Goal: Task Accomplishment & Management: Use online tool/utility

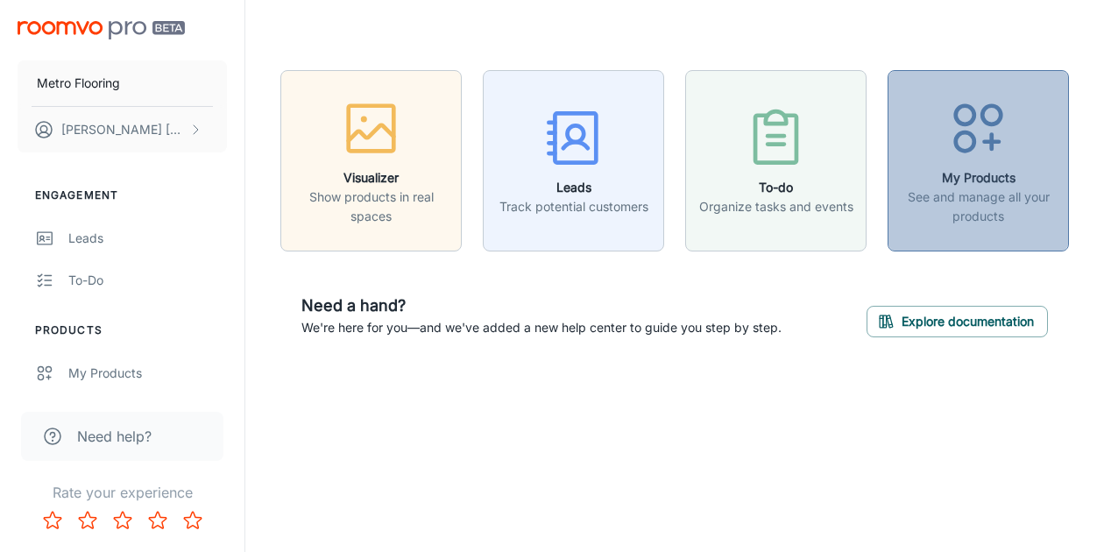
click at [968, 179] on h6 "My Products" at bounding box center [978, 177] width 159 height 19
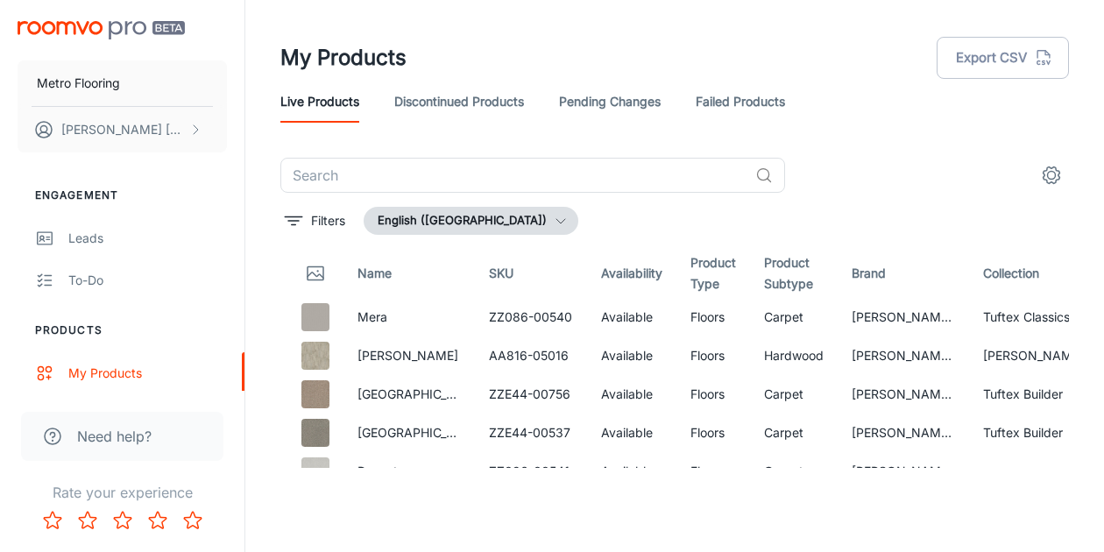
click at [1045, 172] on icon "settings" at bounding box center [1051, 175] width 21 height 21
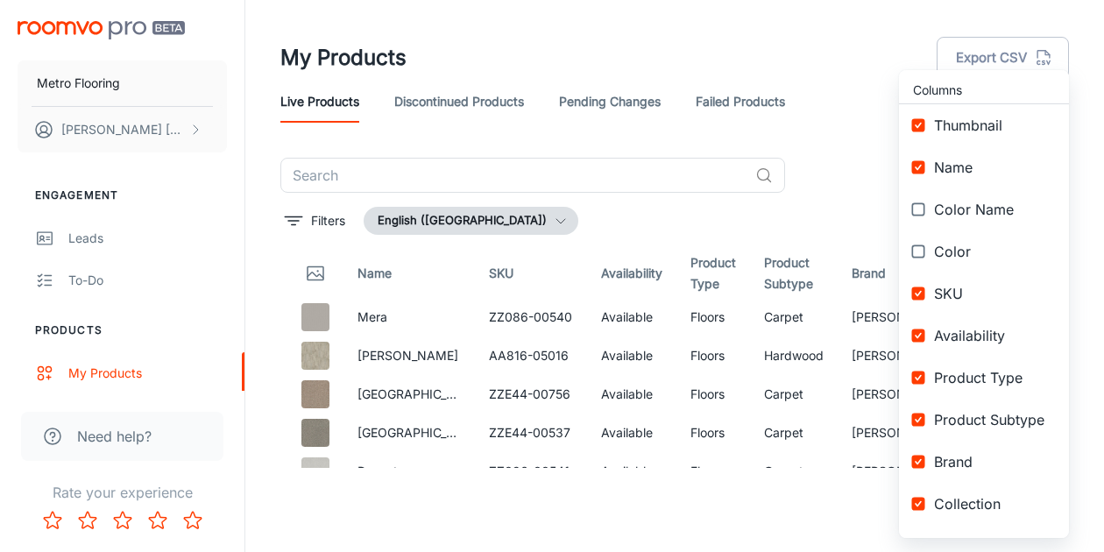
click at [786, 223] on div at bounding box center [552, 276] width 1104 height 552
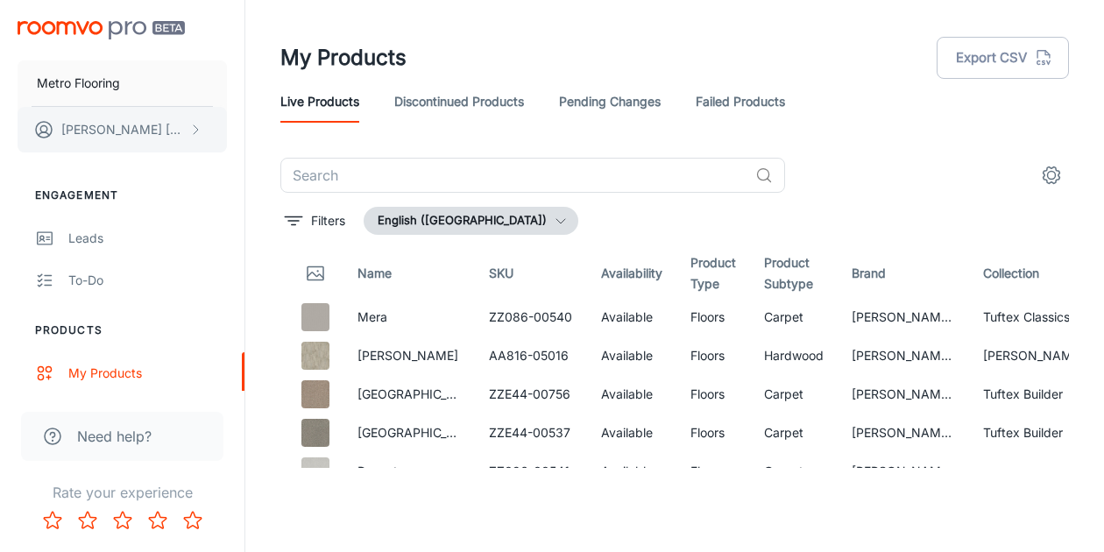
click at [128, 130] on p "[PERSON_NAME]" at bounding box center [123, 129] width 124 height 19
click at [134, 81] on div at bounding box center [552, 276] width 1104 height 552
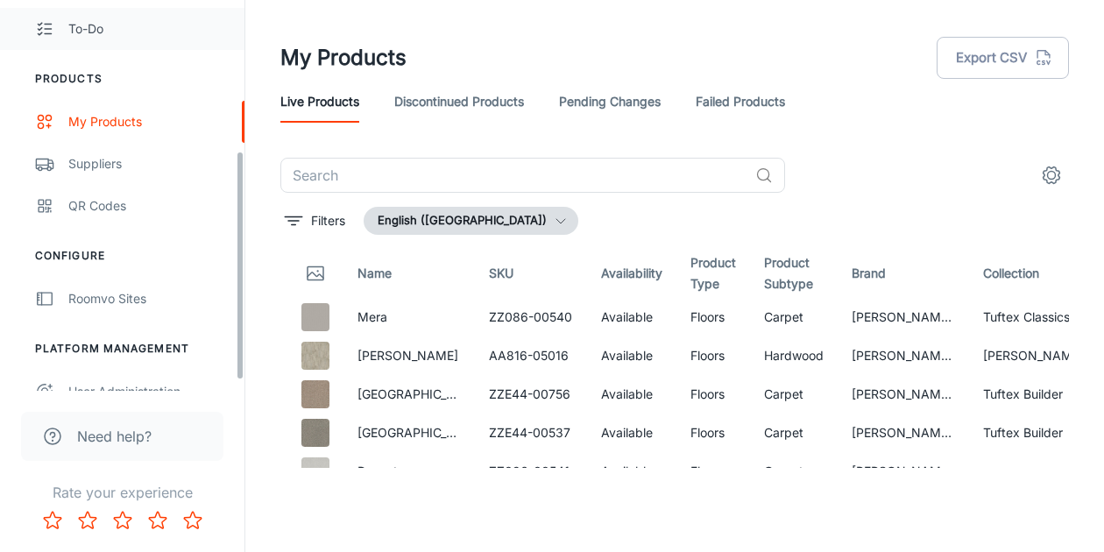
scroll to position [273, 0]
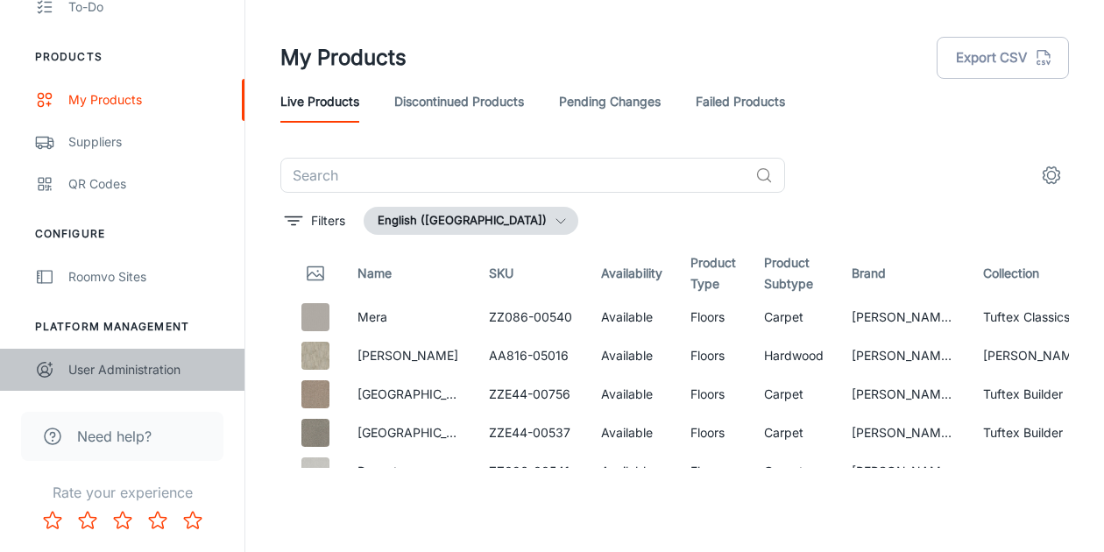
click at [122, 374] on div "User Administration" at bounding box center [147, 369] width 159 height 19
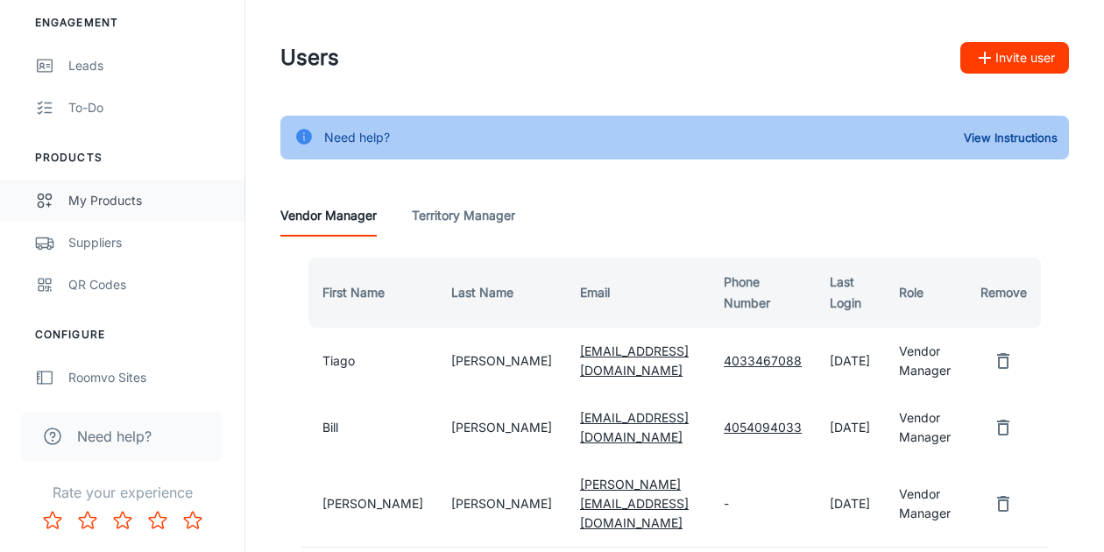
scroll to position [273, 0]
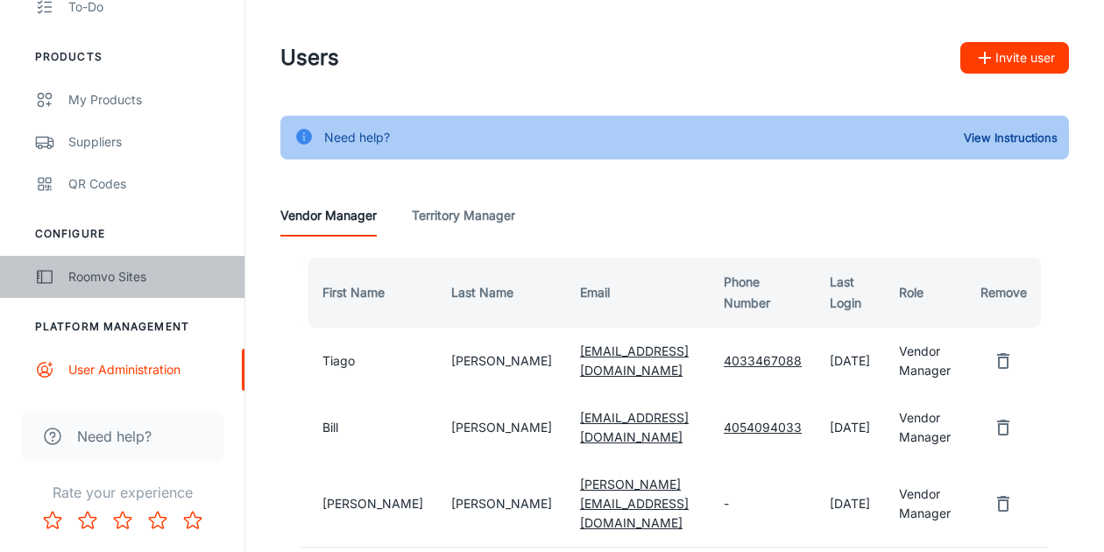
click at [157, 294] on link "Roomvo Sites" at bounding box center [122, 277] width 244 height 42
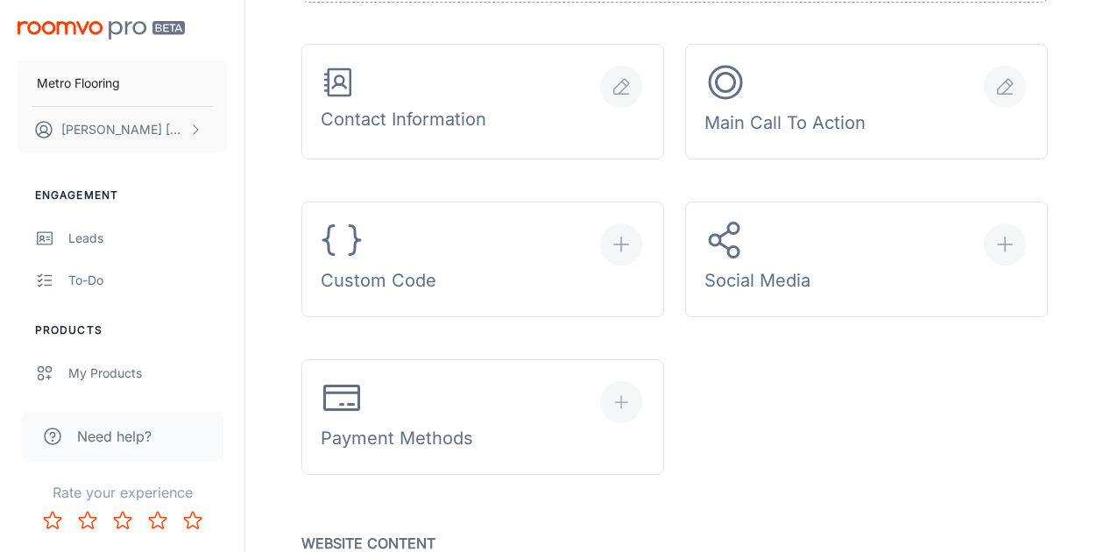
scroll to position [702, 0]
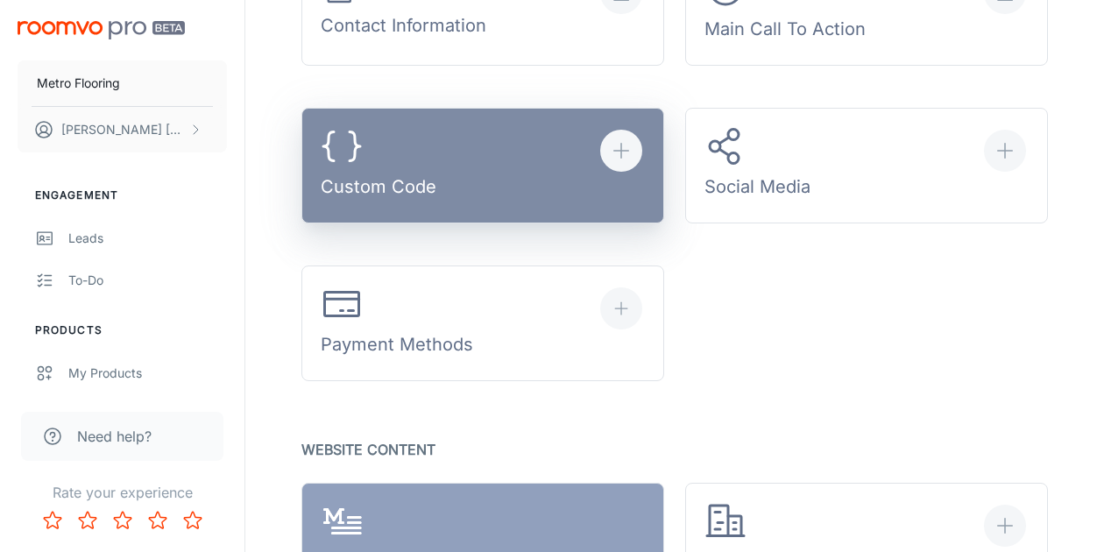
click at [396, 174] on div "Custom Code" at bounding box center [379, 165] width 116 height 81
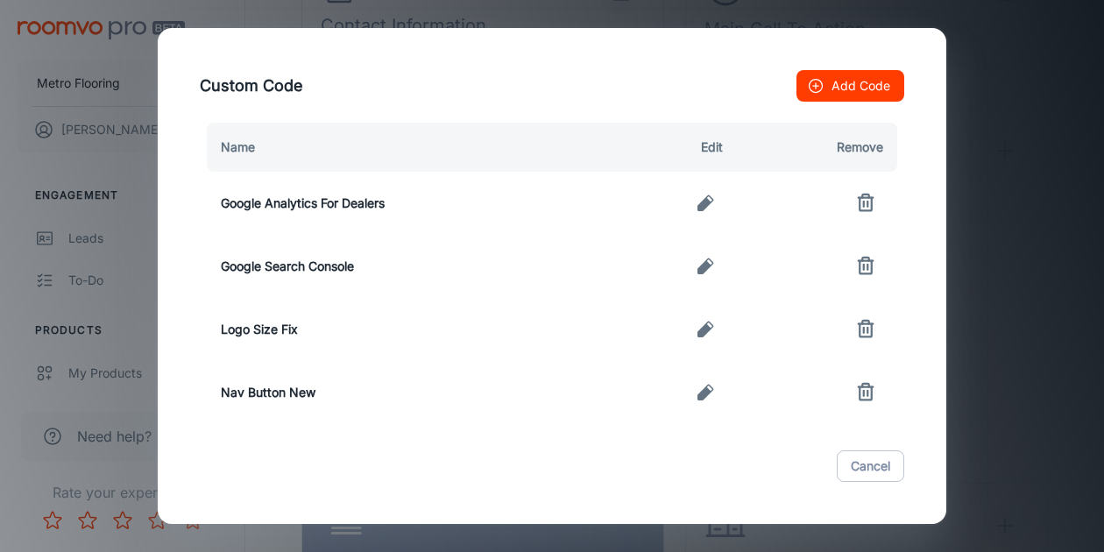
scroll to position [16, 0]
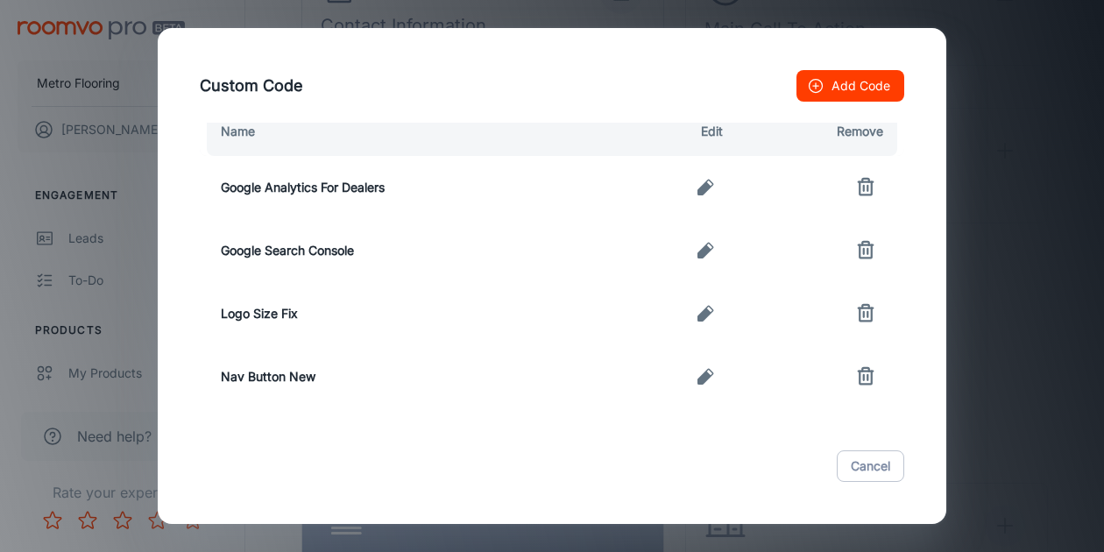
click at [832, 90] on button "Add Code" at bounding box center [850, 86] width 108 height 32
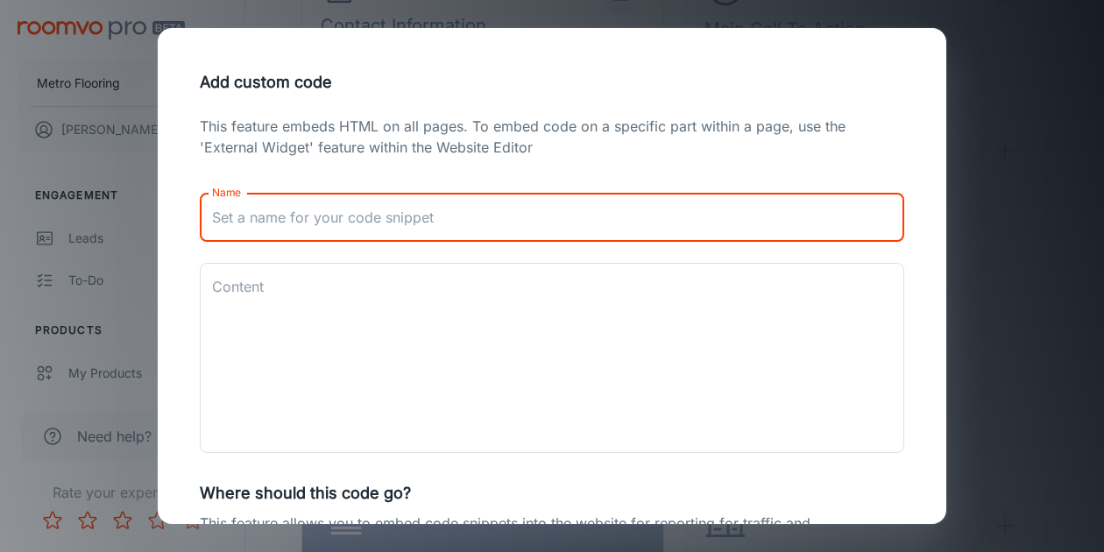
click at [580, 236] on input "Name" at bounding box center [552, 217] width 704 height 49
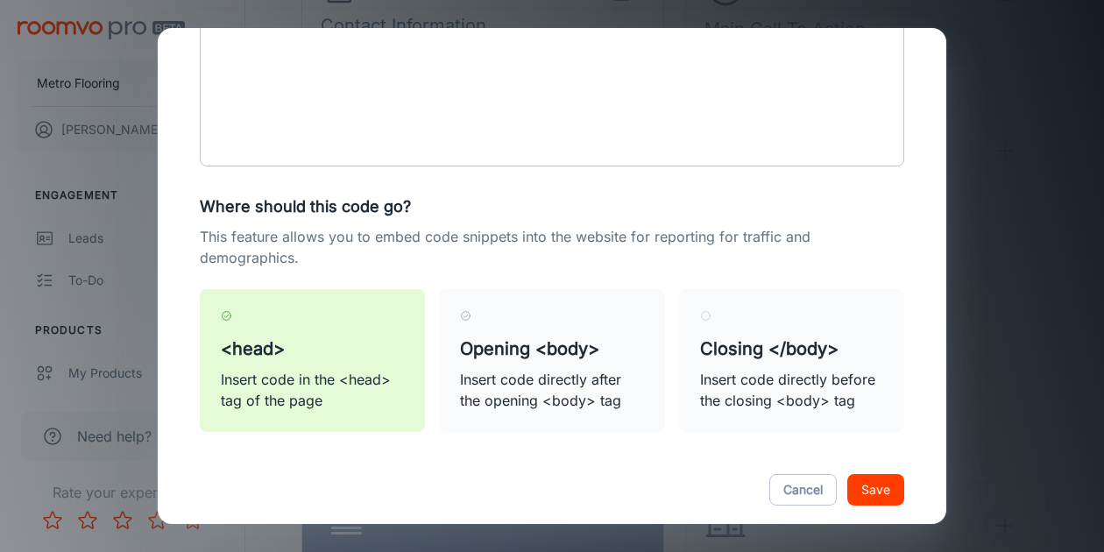
scroll to position [287, 0]
type input "Handshake Code"
click at [683, 364] on label "Closing </body> Insert code directly before the closing <body> tag" at bounding box center [791, 359] width 225 height 143
click at [700, 321] on input "Closing </body> Insert code directly before the closing <body> tag" at bounding box center [705, 314] width 11 height 11
radio input "true"
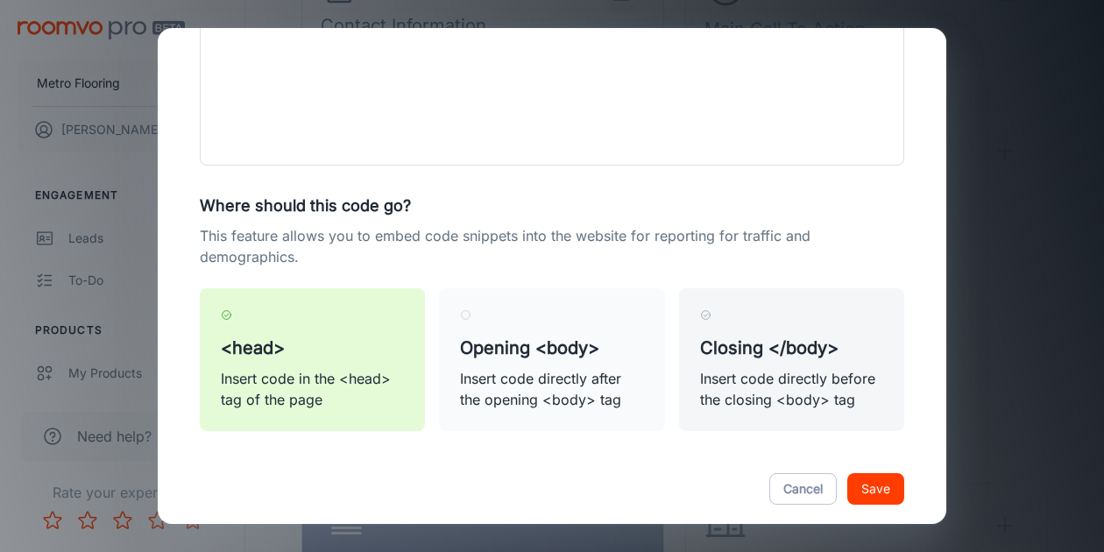
radio input "false"
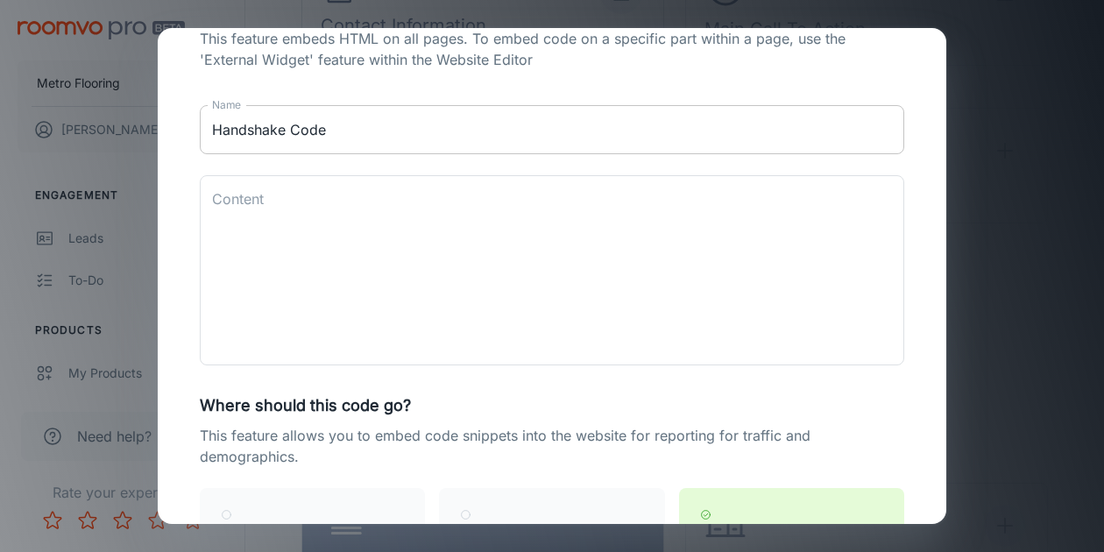
scroll to position [87, 0]
click at [327, 211] on textarea "Content" at bounding box center [552, 271] width 680 height 161
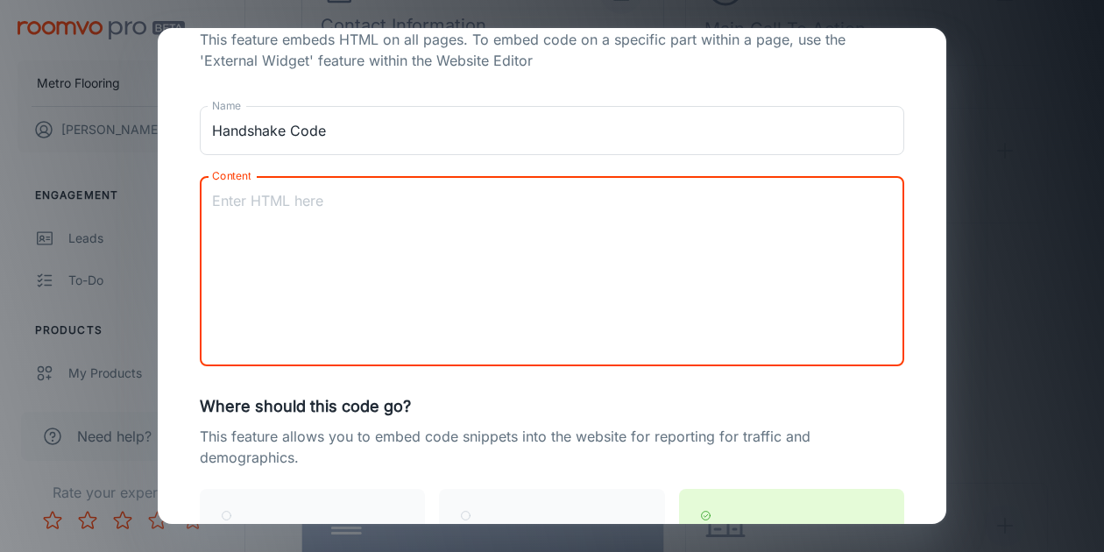
paste textarea "<script> (function(w,d,t,u,n,a,m){w['MauticTrackingObject']=n; w[n]=w[n]||funct…"
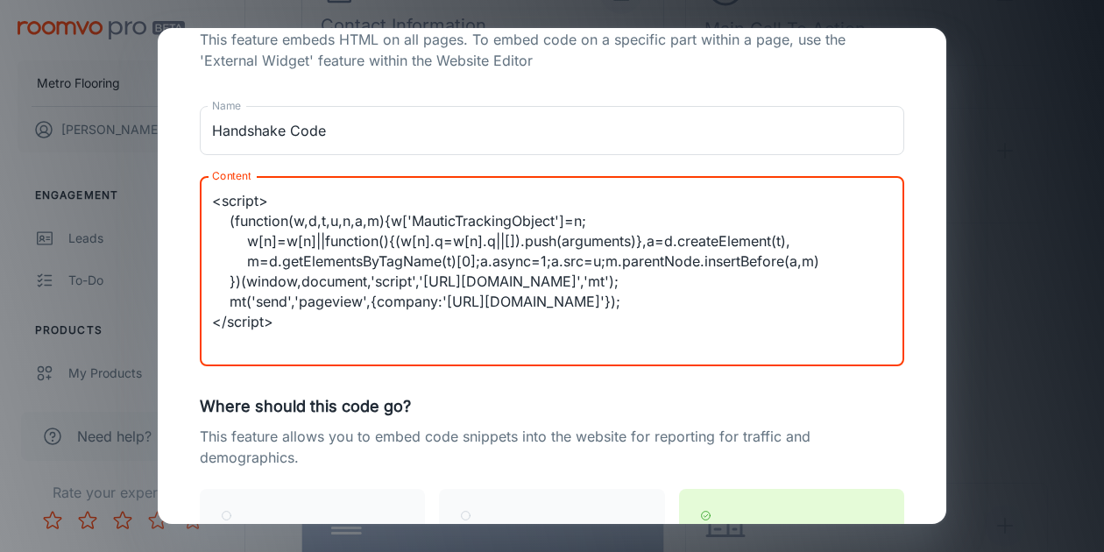
scroll to position [82, 0]
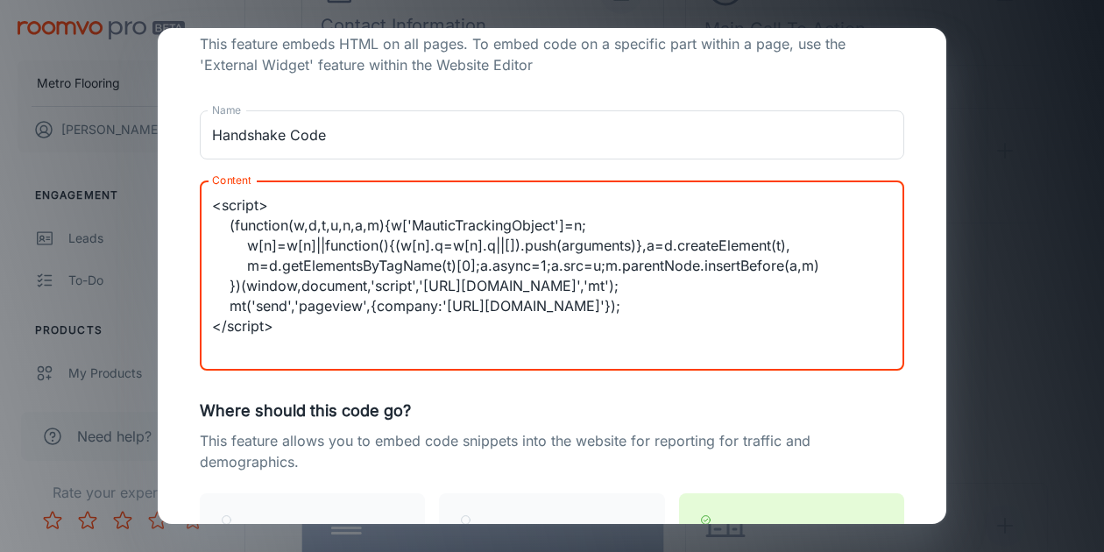
type textarea "<script> (function(w,d,t,u,n,a,m){w['MauticTrackingObject']=n; w[n]=w[n]||funct…"
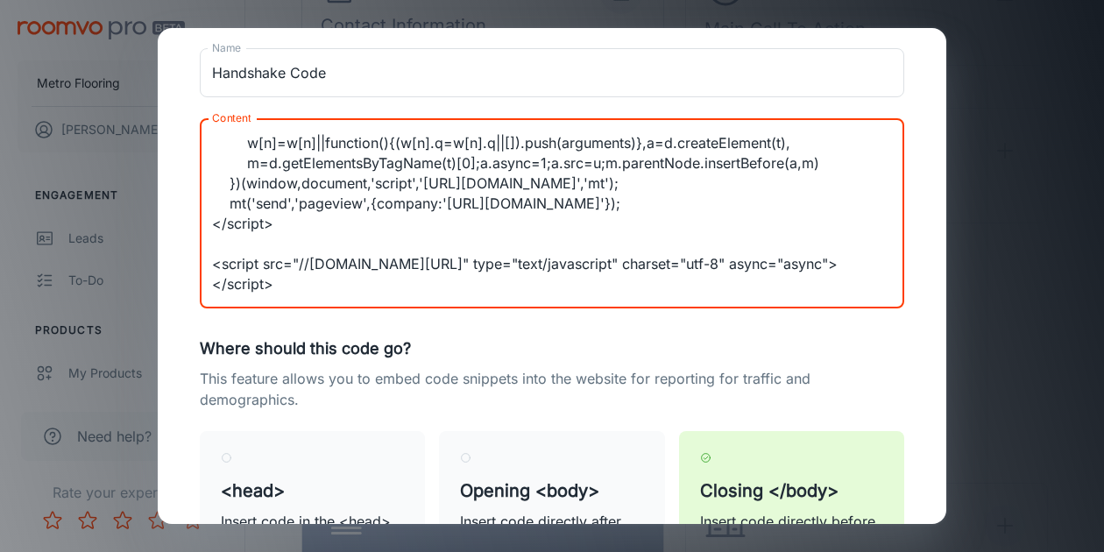
scroll to position [310, 0]
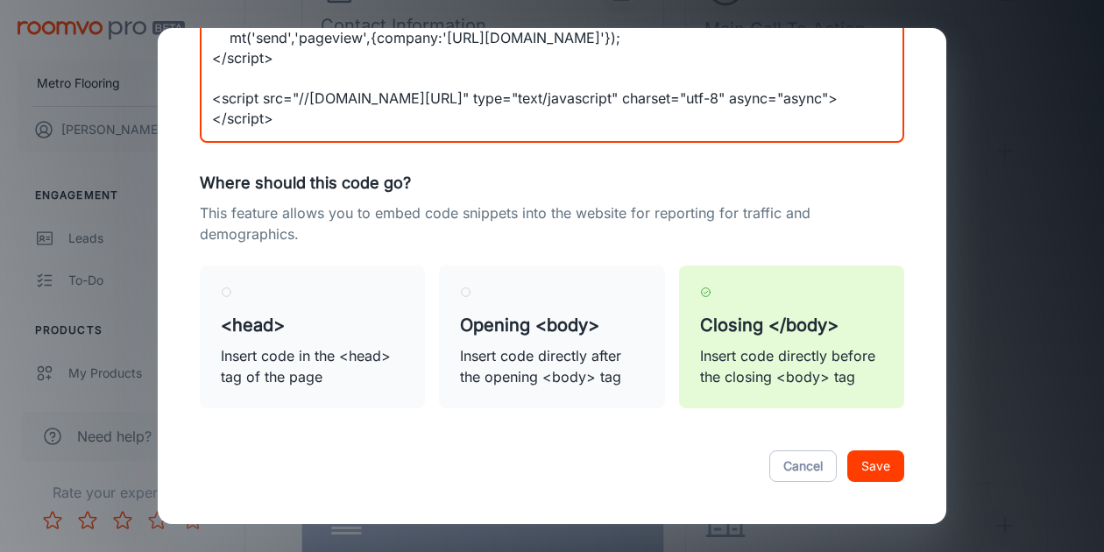
click at [888, 463] on button "Save" at bounding box center [875, 466] width 57 height 32
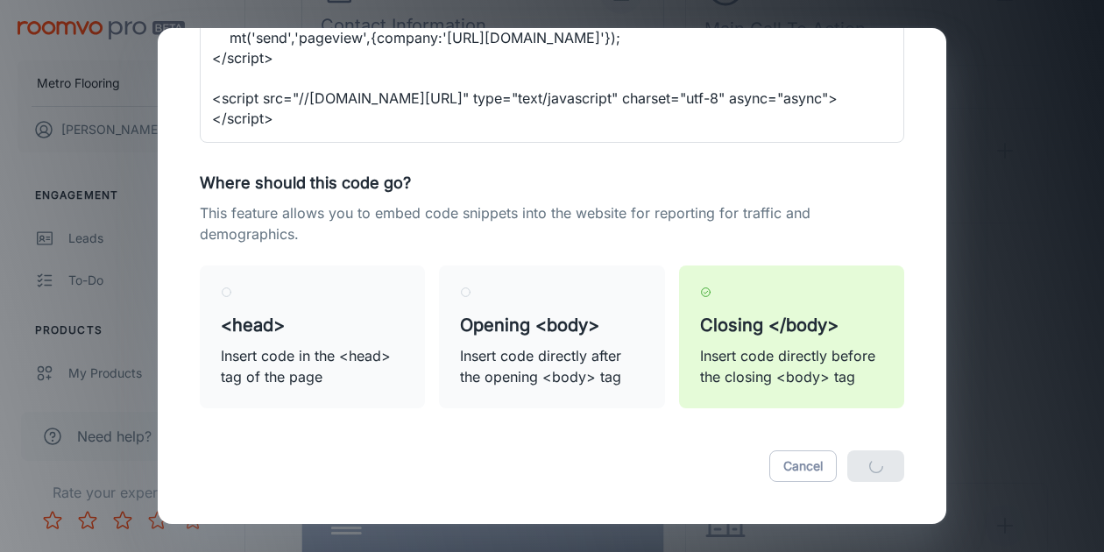
radio input "true"
radio input "false"
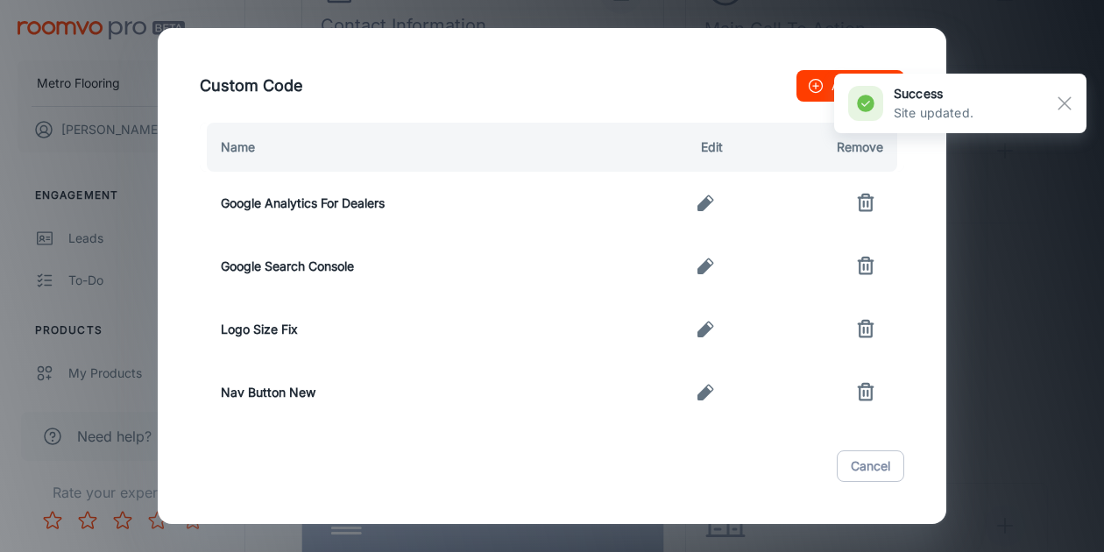
scroll to position [0, 0]
click at [1063, 110] on rect "button" at bounding box center [1064, 103] width 21 height 21
